Goal: Communication & Community: Answer question/provide support

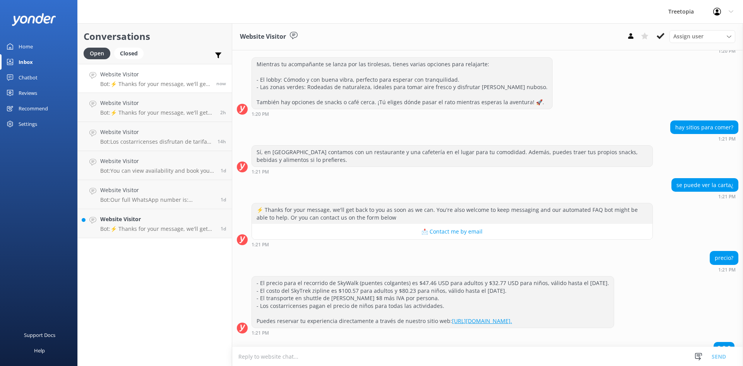
scroll to position [209, 0]
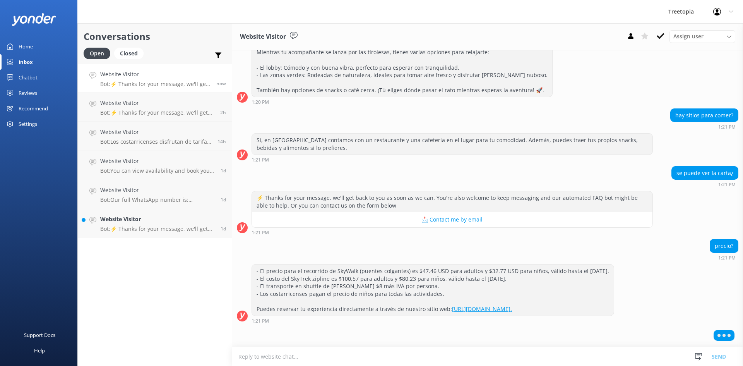
click at [269, 355] on textarea at bounding box center [487, 356] width 511 height 19
type textarea "B"
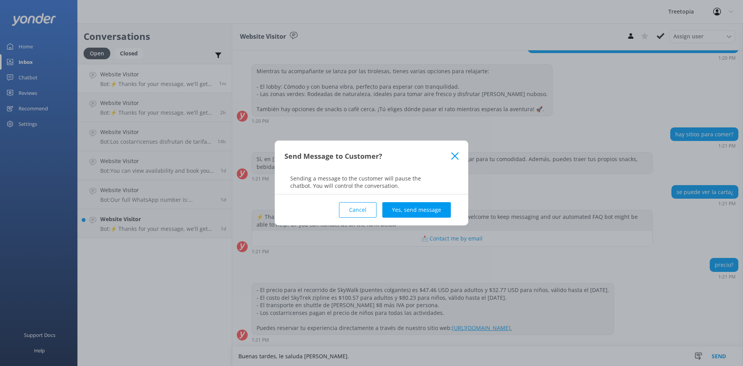
scroll to position [192, 0]
type textarea "Buenas tardes, le saluda [PERSON_NAME]."
click at [411, 208] on button "Yes, send message" at bounding box center [416, 209] width 68 height 15
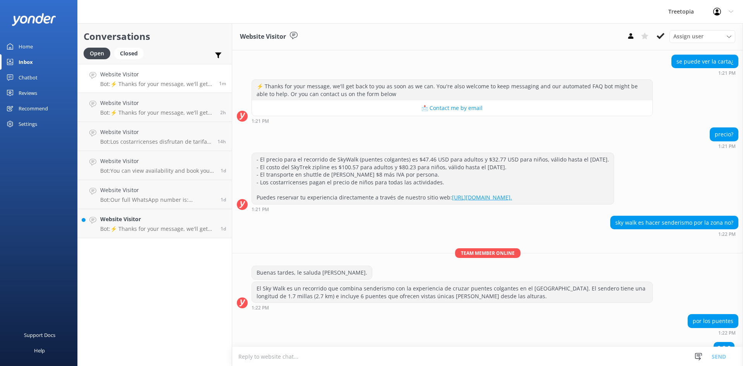
scroll to position [333, 0]
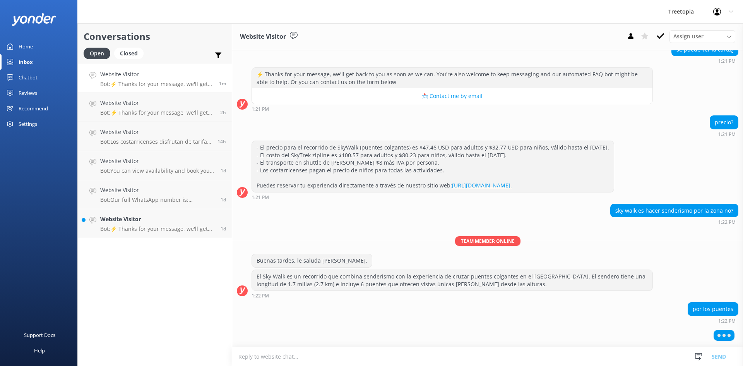
click at [496, 351] on textarea at bounding box center [487, 356] width 511 height 19
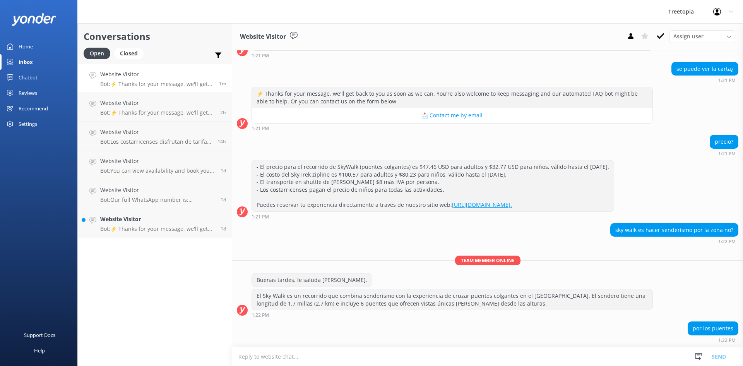
scroll to position [330, 0]
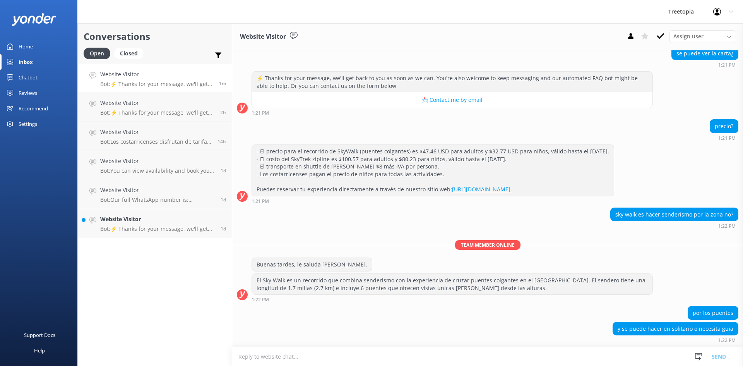
click at [484, 352] on textarea at bounding box center [487, 356] width 511 height 19
click at [484, 353] on textarea at bounding box center [487, 356] width 511 height 19
click at [511, 354] on textarea at bounding box center [487, 356] width 511 height 19
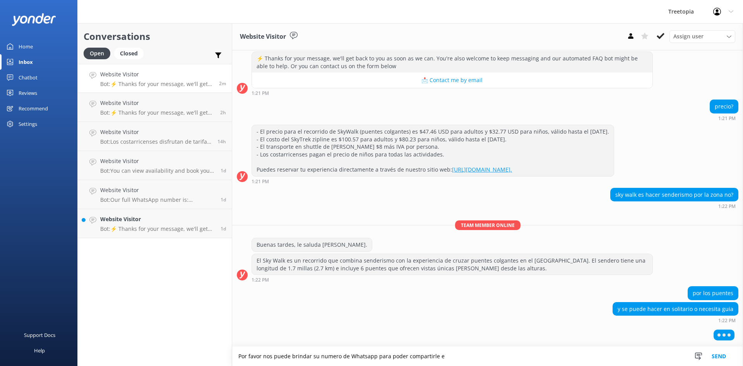
scroll to position [331, 0]
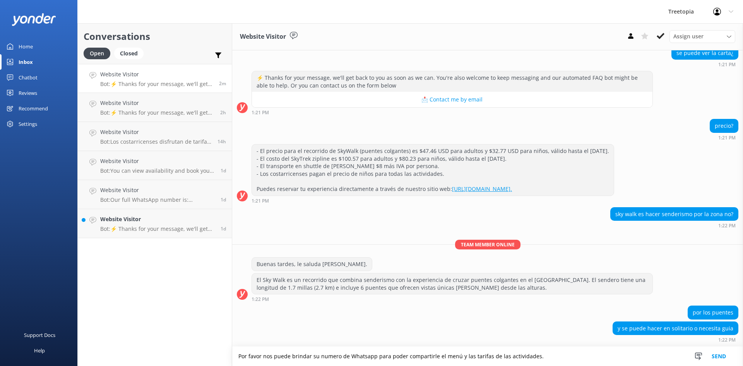
type textarea "Por favor nos puede brindar su numero de Whatsapp para poder compartirle el men…"
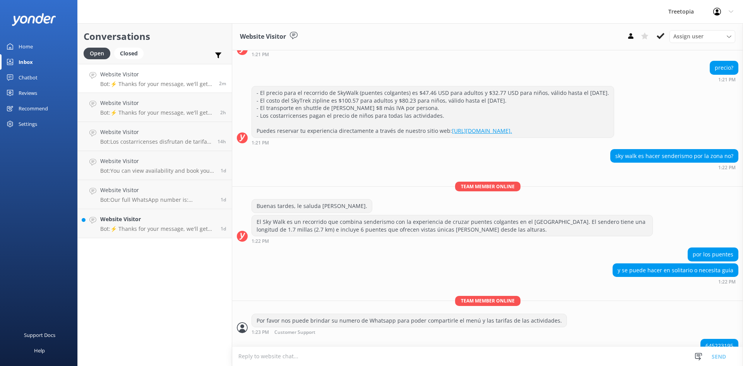
scroll to position [406, 0]
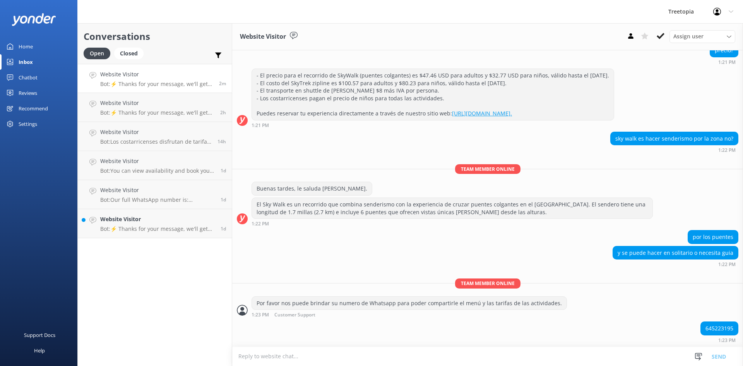
click at [308, 359] on textarea at bounding box center [487, 356] width 511 height 19
click at [474, 358] on textarea at bounding box center [487, 356] width 511 height 19
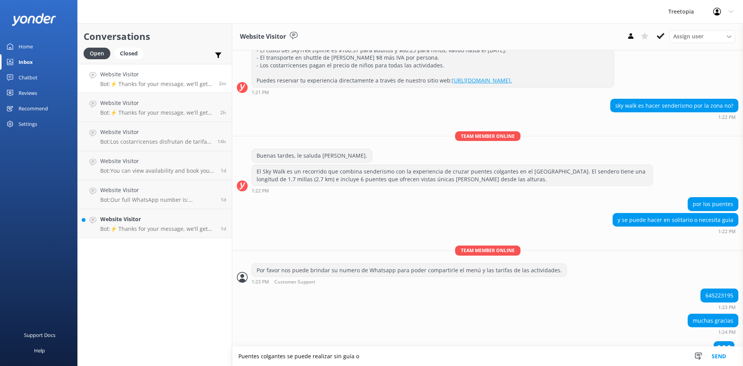
scroll to position [450, 0]
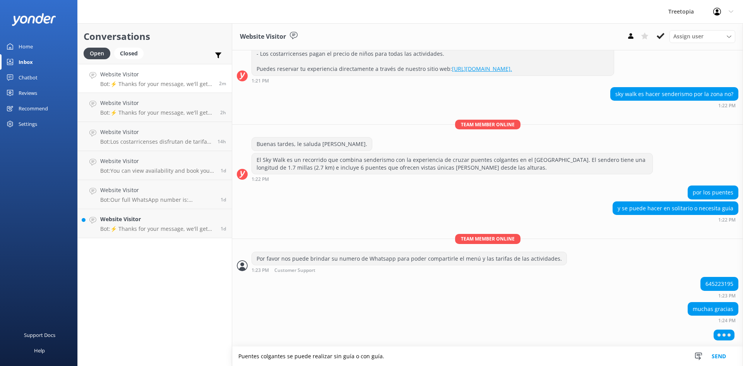
type textarea "Puentes colgantes se puede realizar sin guía o con guía."
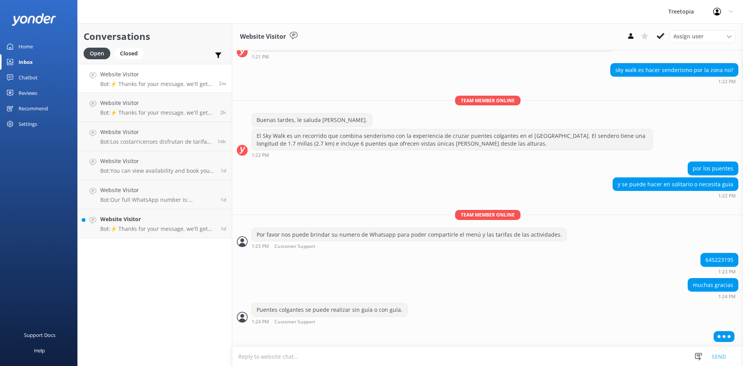
scroll to position [474, 0]
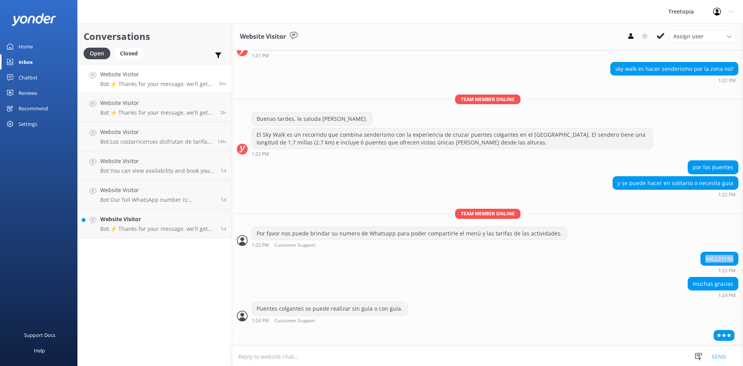
drag, startPoint x: 698, startPoint y: 261, endPoint x: 738, endPoint y: 260, distance: 39.5
click at [738, 260] on div "[DATE] Hey there 👋 I'm a virtual assistant for Treetopia, here to answer your q…" at bounding box center [487, 198] width 511 height 296
copy div "645223195"
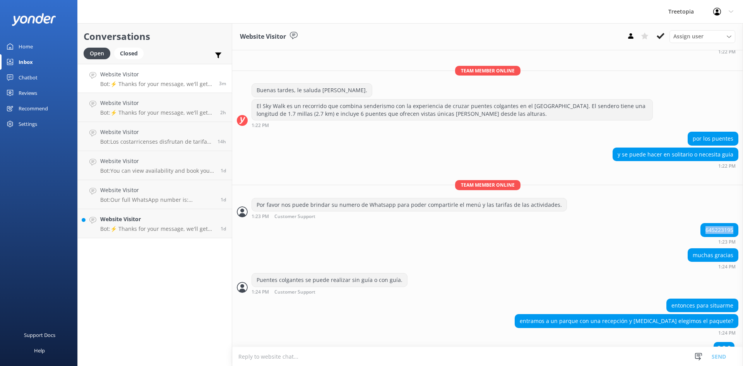
scroll to position [515, 0]
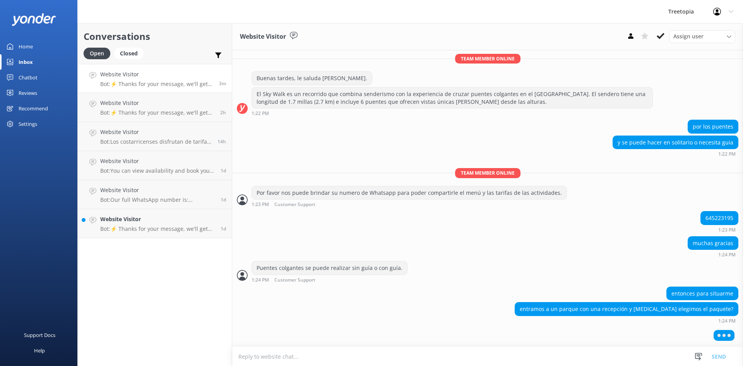
click at [612, 357] on textarea at bounding box center [487, 356] width 511 height 19
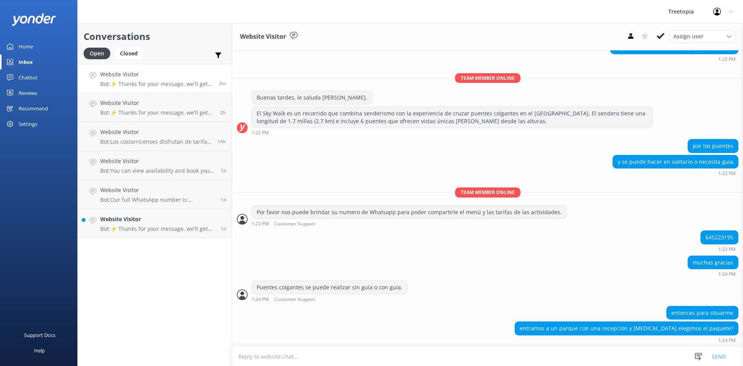
scroll to position [497, 0]
click at [610, 357] on textarea at bounding box center [487, 356] width 511 height 19
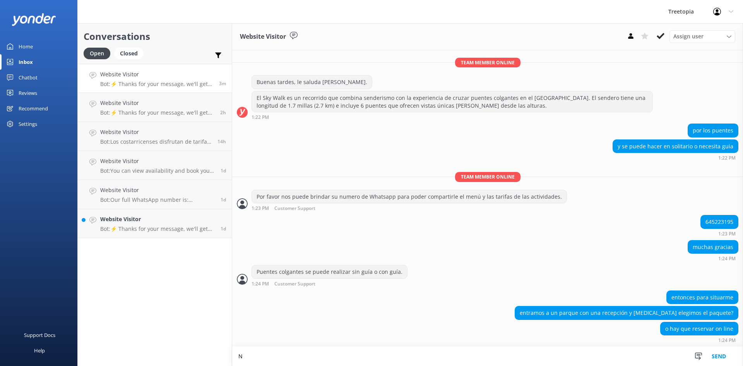
scroll to position [513, 0]
click at [242, 358] on textarea "Ncesitan reservar" at bounding box center [487, 355] width 511 height 19
click at [371, 355] on textarea "Necesitan reservar" at bounding box center [487, 355] width 511 height 19
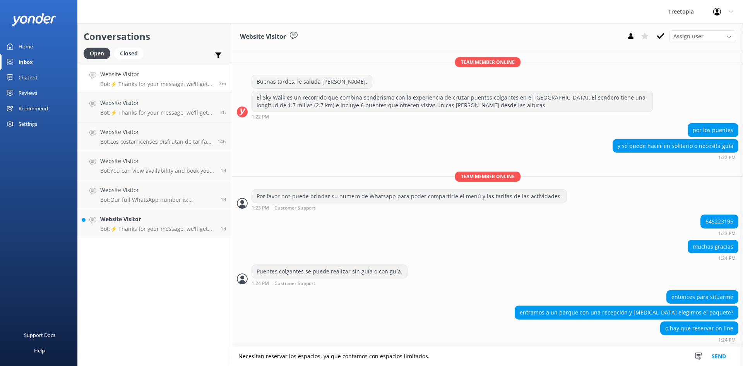
type textarea "Necesitan reservar los espacios, ya que contamos con espacios limitados."
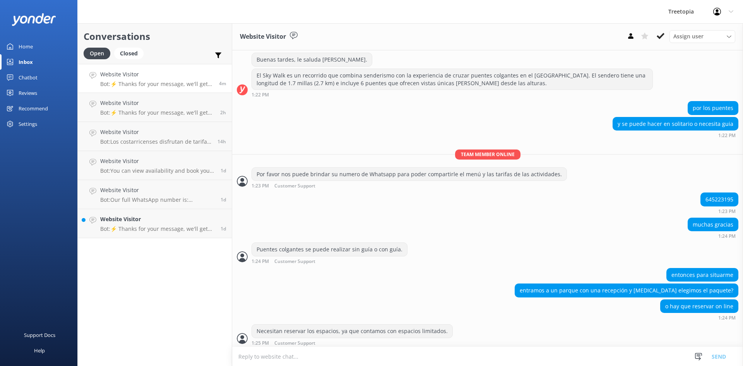
scroll to position [538, 0]
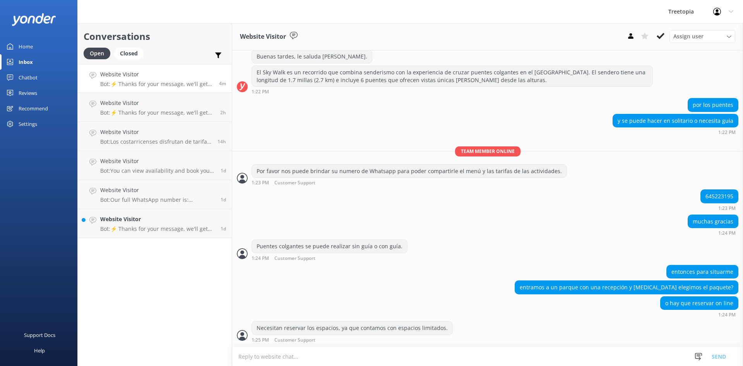
click at [370, 355] on textarea at bounding box center [487, 356] width 511 height 19
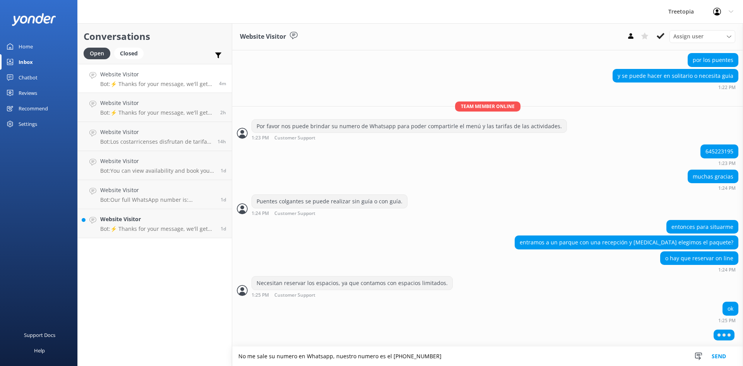
scroll to position [563, 0]
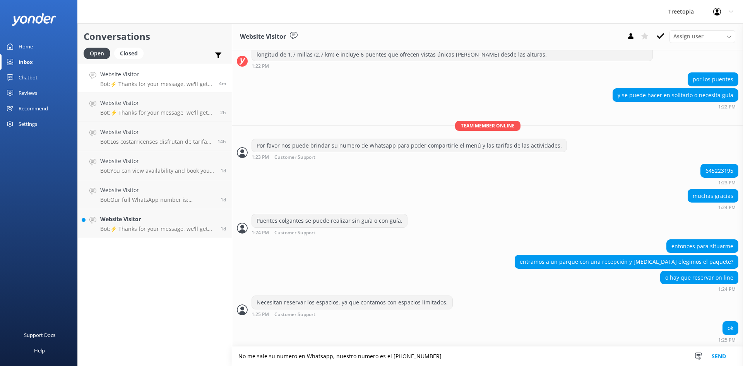
type textarea "No me sale su numero en Whatsapp, nuestro numero es el [PHONE_NUMBER]"
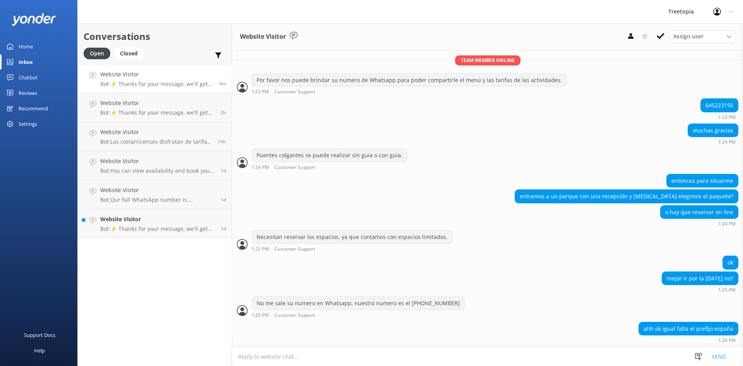
scroll to position [645, 0]
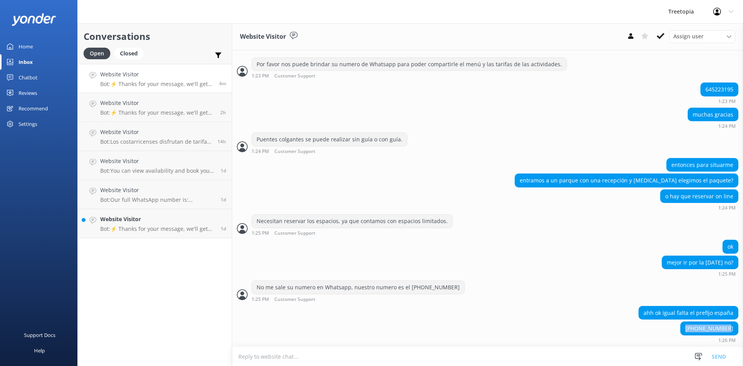
drag, startPoint x: 690, startPoint y: 330, endPoint x: 733, endPoint y: 327, distance: 43.4
click at [733, 327] on div "+34 645223195 1:26 PM" at bounding box center [487, 331] width 511 height 21
copy div "[PHONE_NUMBER]"
click at [344, 356] on textarea at bounding box center [487, 356] width 511 height 19
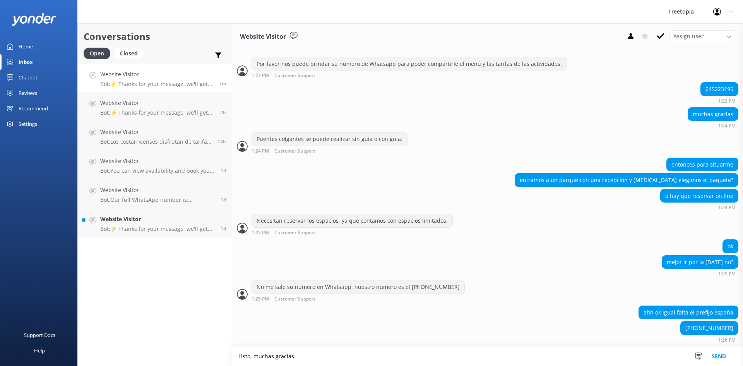
type textarea "Listo, muchas gracias."
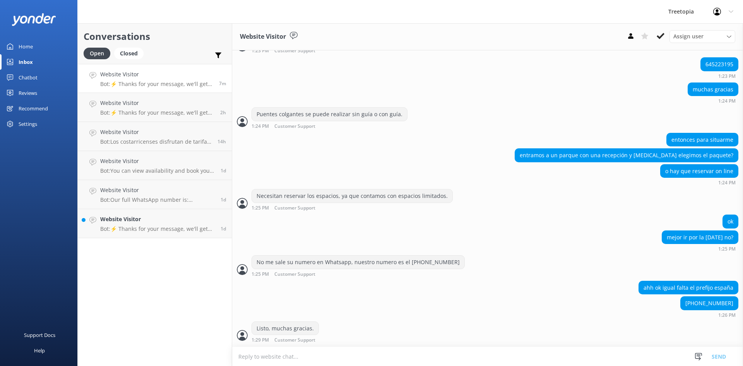
scroll to position [670, 0]
